Goal: Check status: Check status

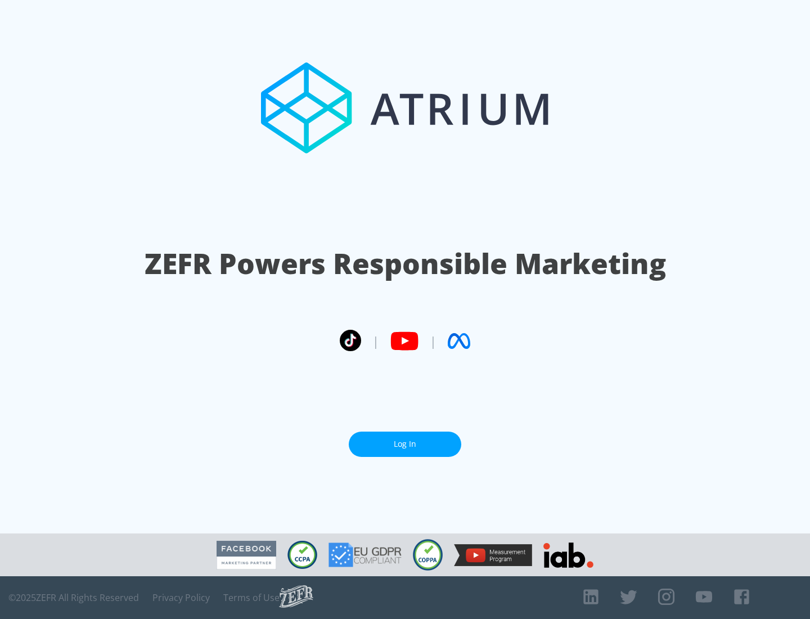
click at [405, 444] on link "Log In" at bounding box center [405, 443] width 113 height 25
